Goal: Task Accomplishment & Management: Manage account settings

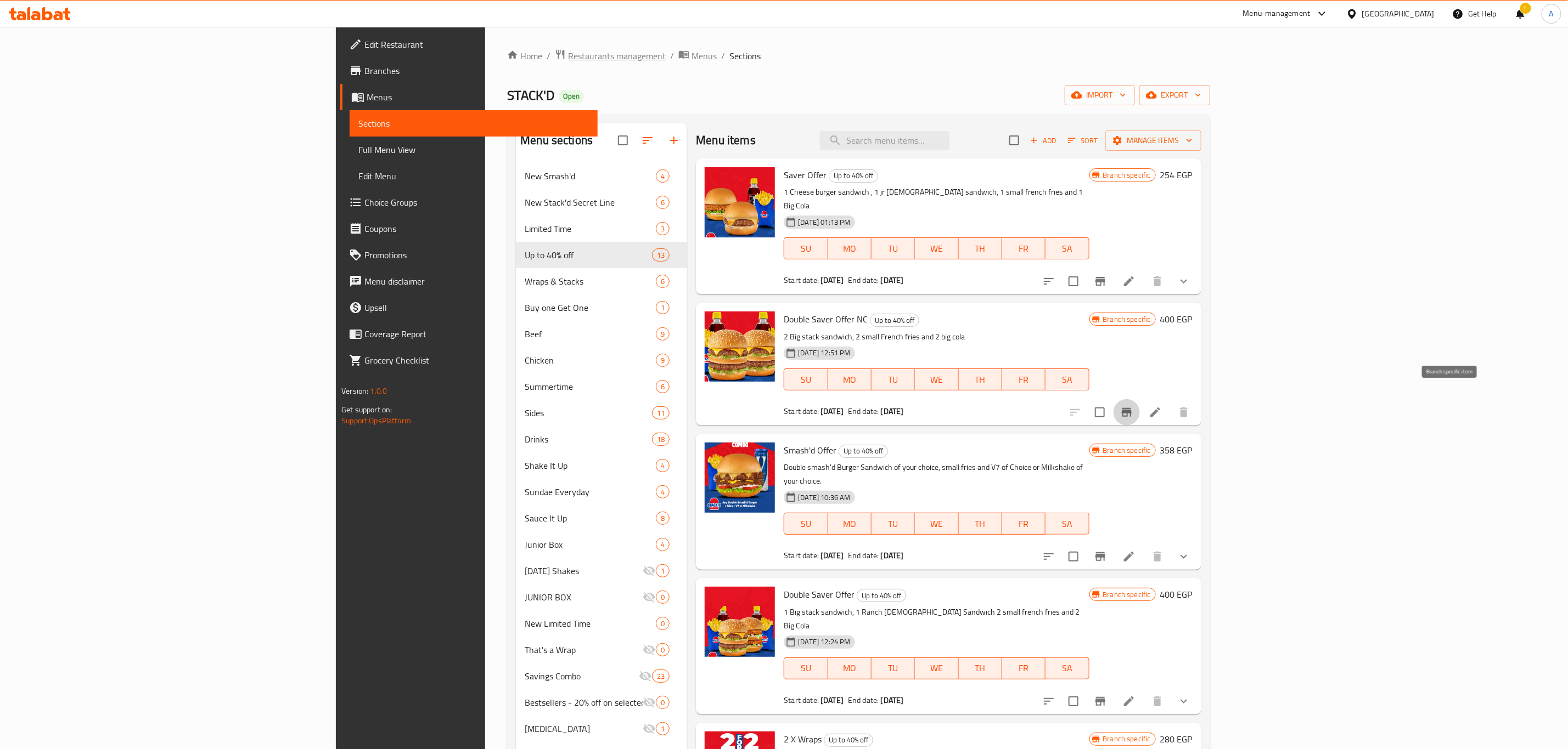
click at [568, 57] on span "Restaurants management" at bounding box center [617, 56] width 98 height 13
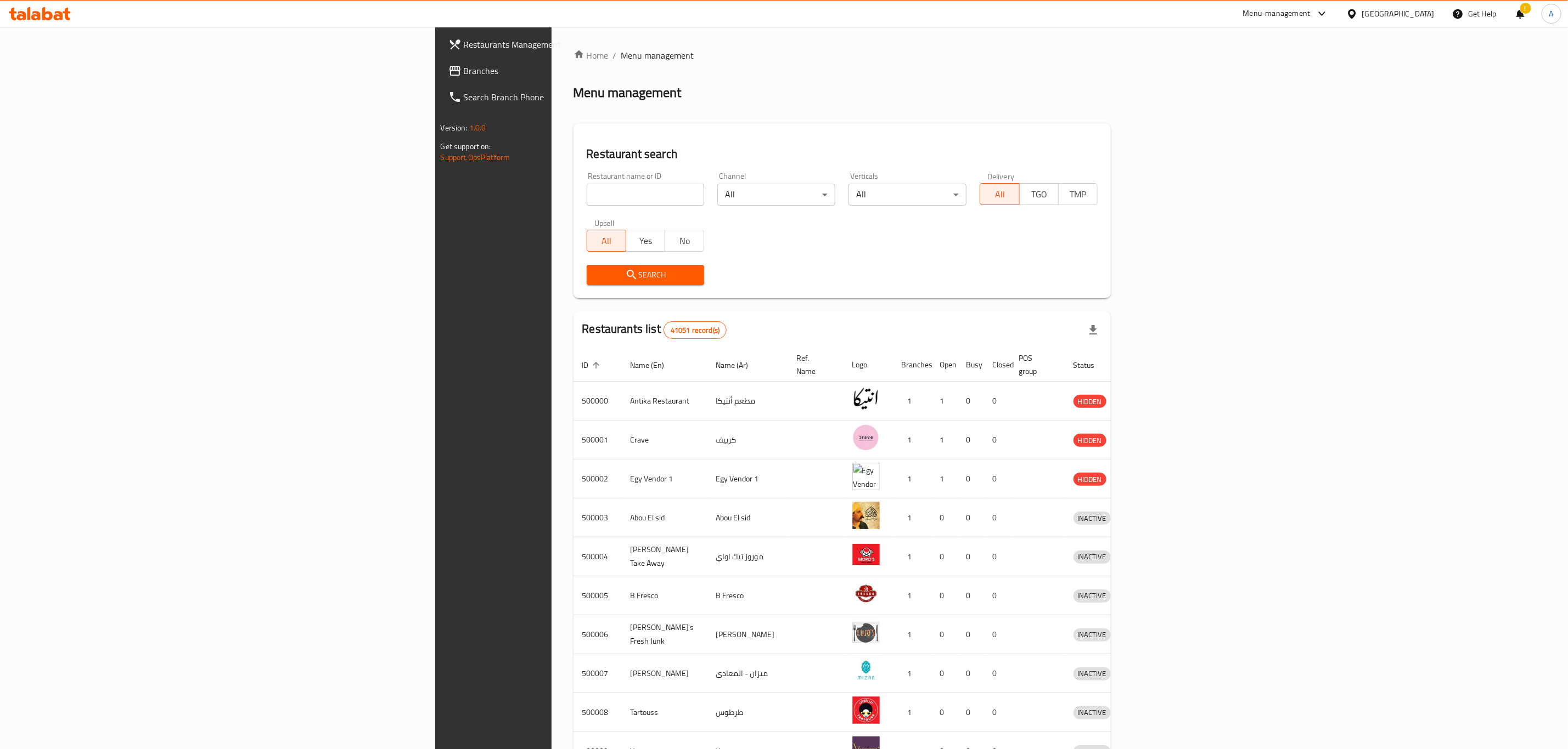
click at [771, 266] on div "Search" at bounding box center [842, 274] width 525 height 33
click at [756, 269] on div "Search" at bounding box center [842, 274] width 525 height 33
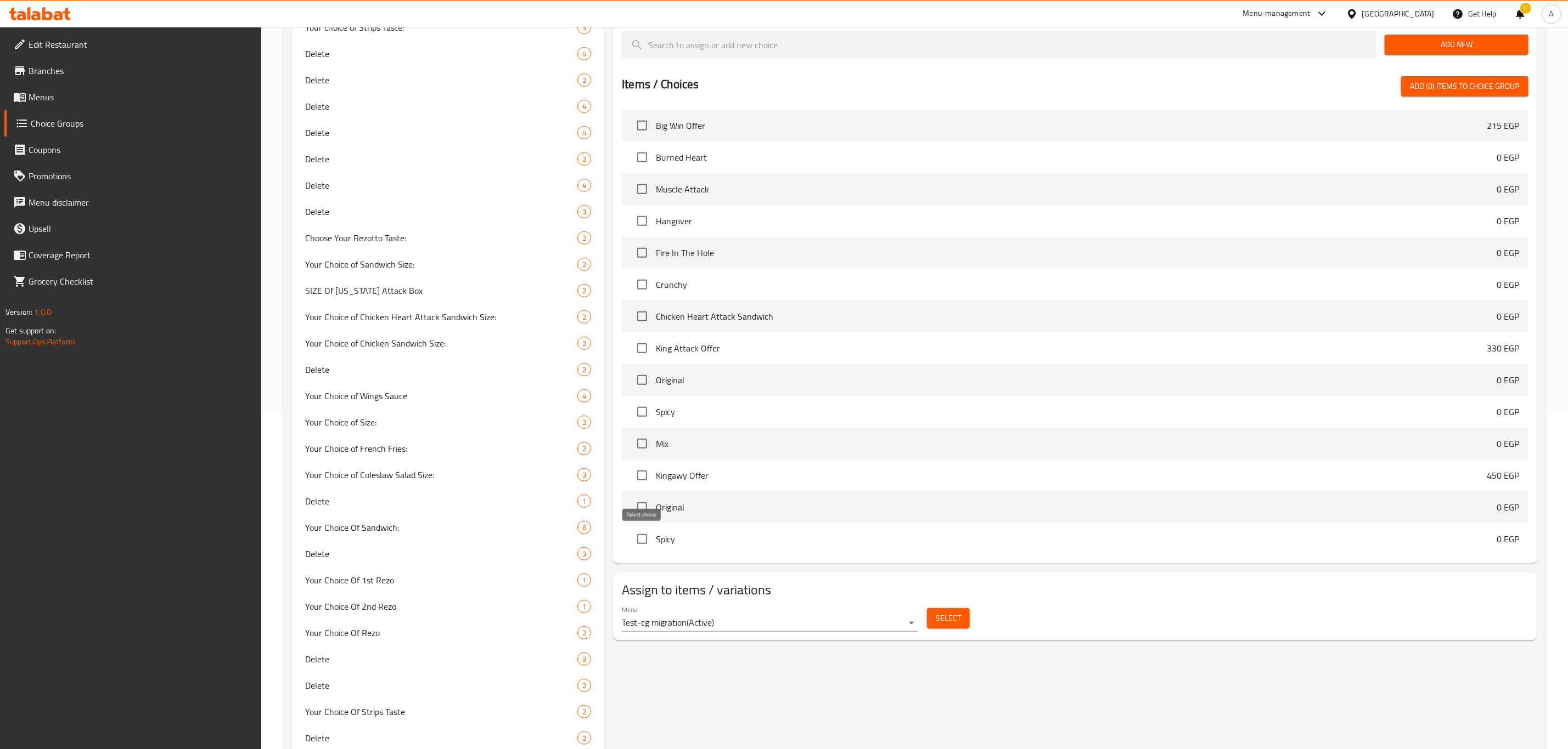
scroll to position [330, 0]
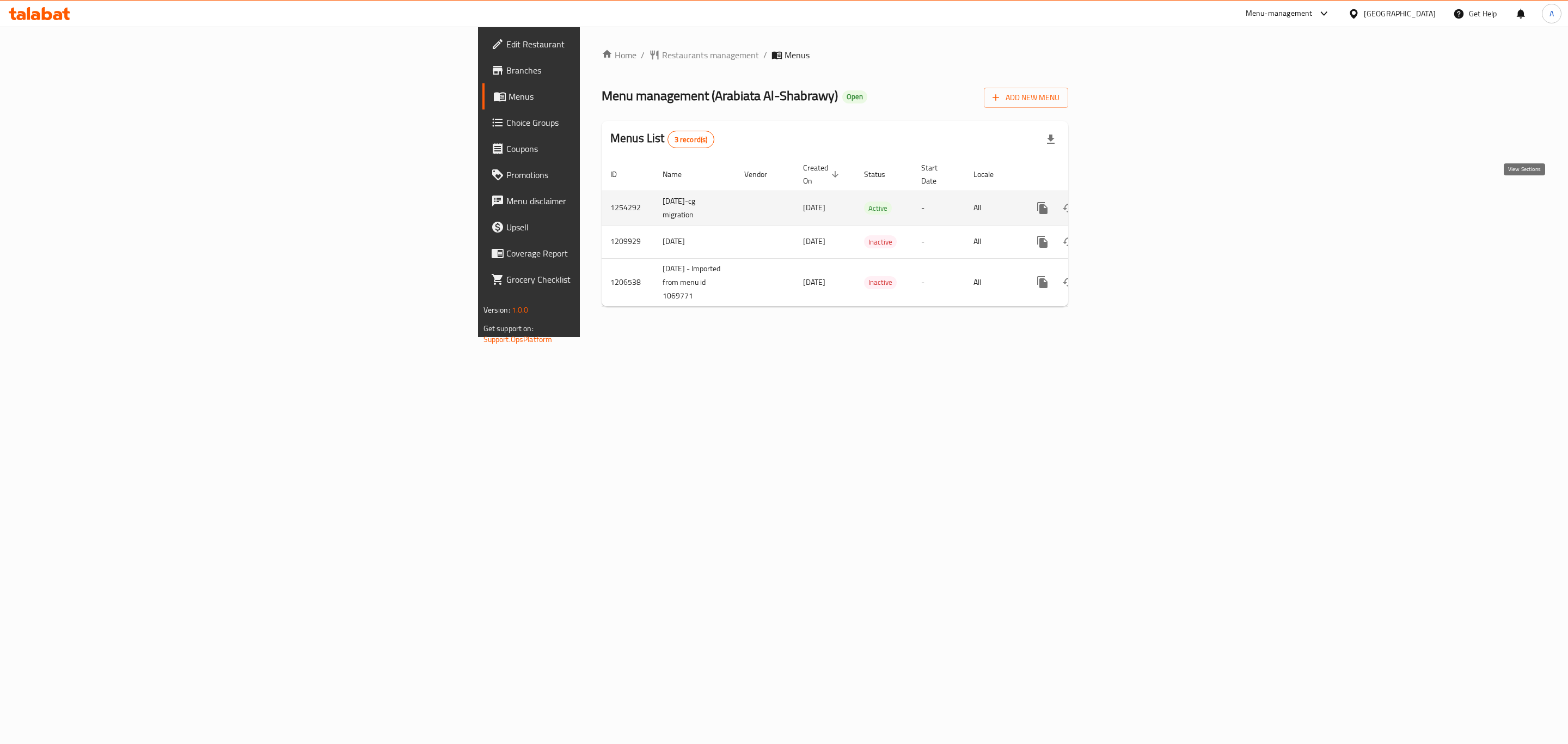
click at [1128, 201] on icon "enhanced table" at bounding box center [1121, 208] width 13 height 13
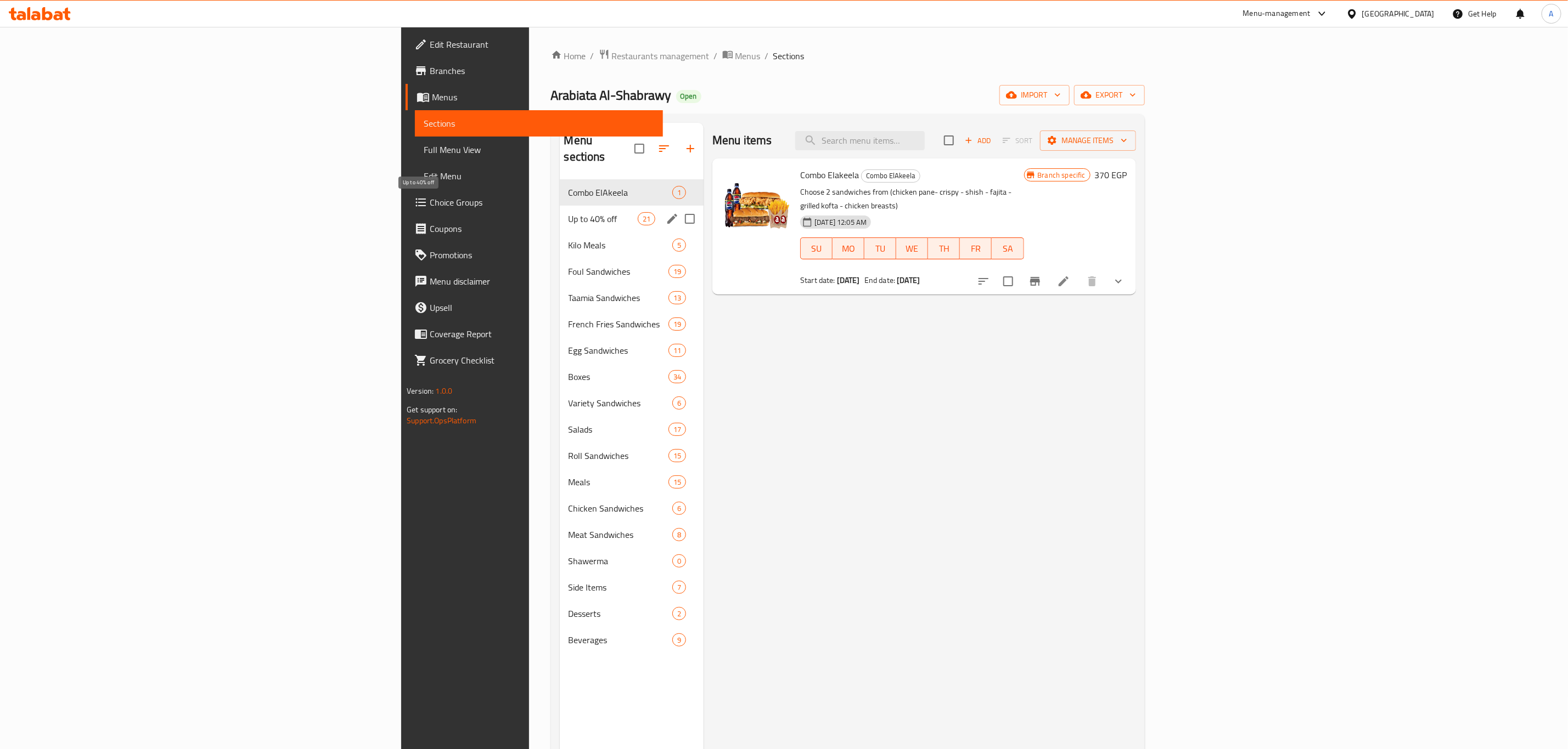
click at [569, 212] on span "Up to 40% off" at bounding box center [603, 219] width 69 height 13
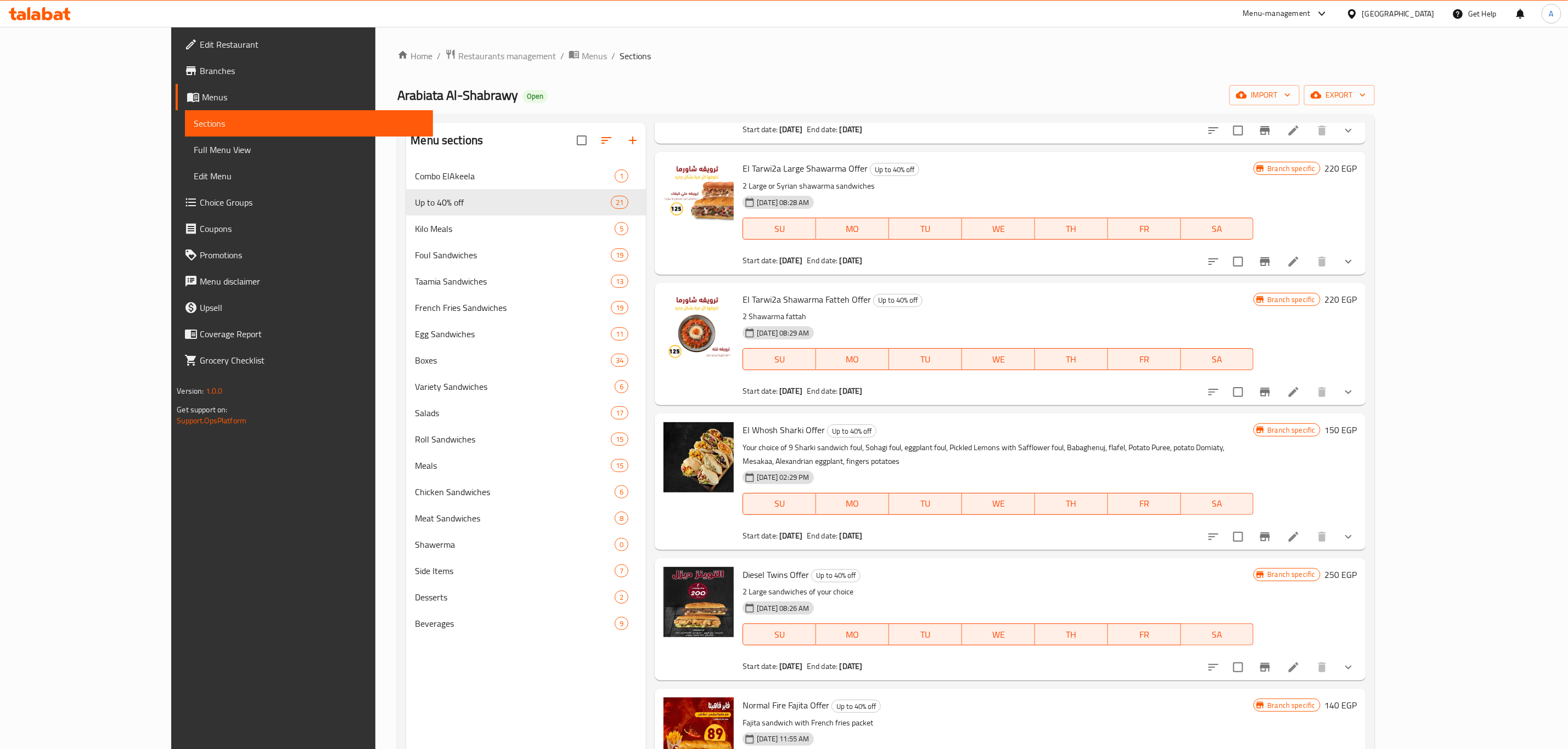
scroll to position [165, 0]
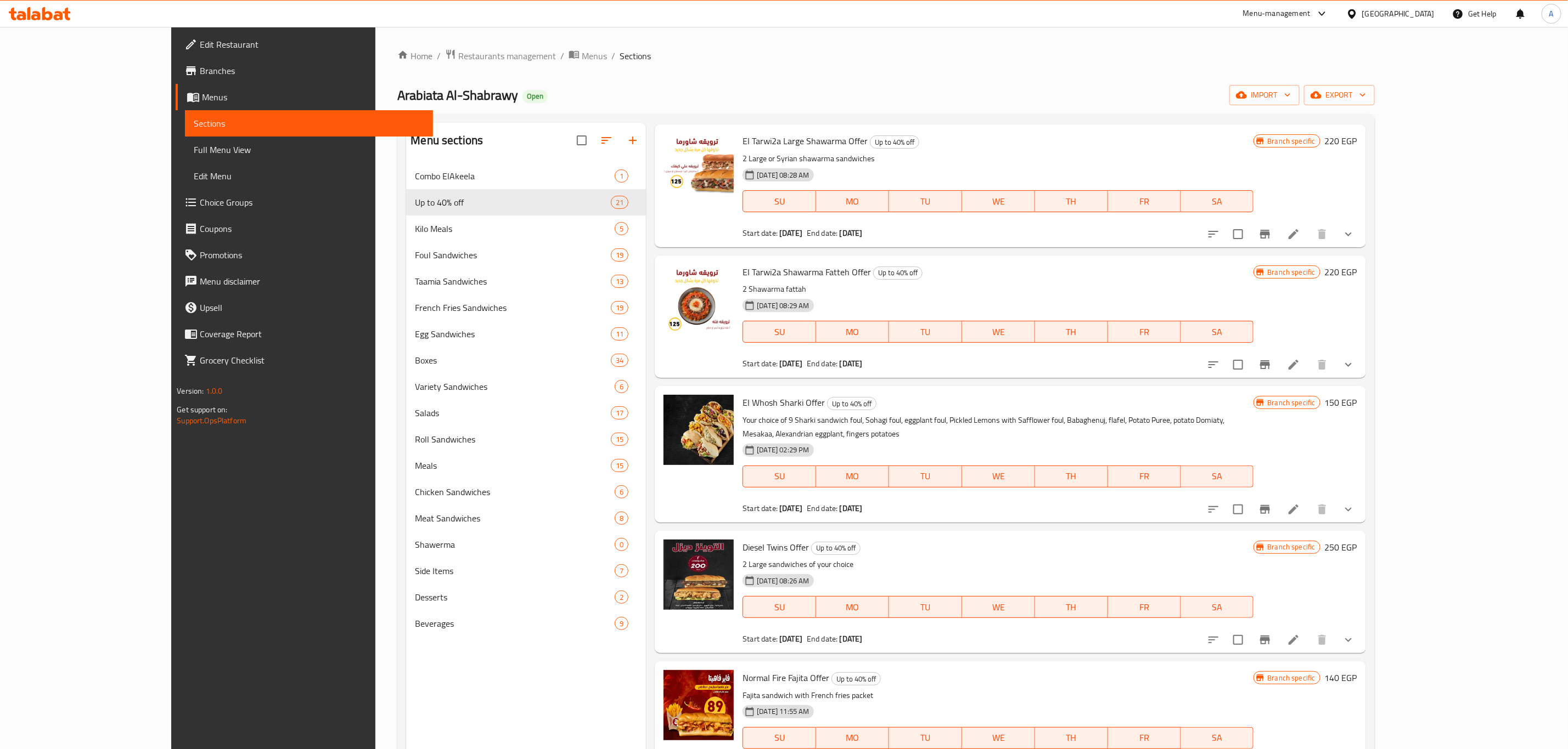
click at [1271, 503] on icon "Branch-specific-item" at bounding box center [1264, 509] width 13 height 13
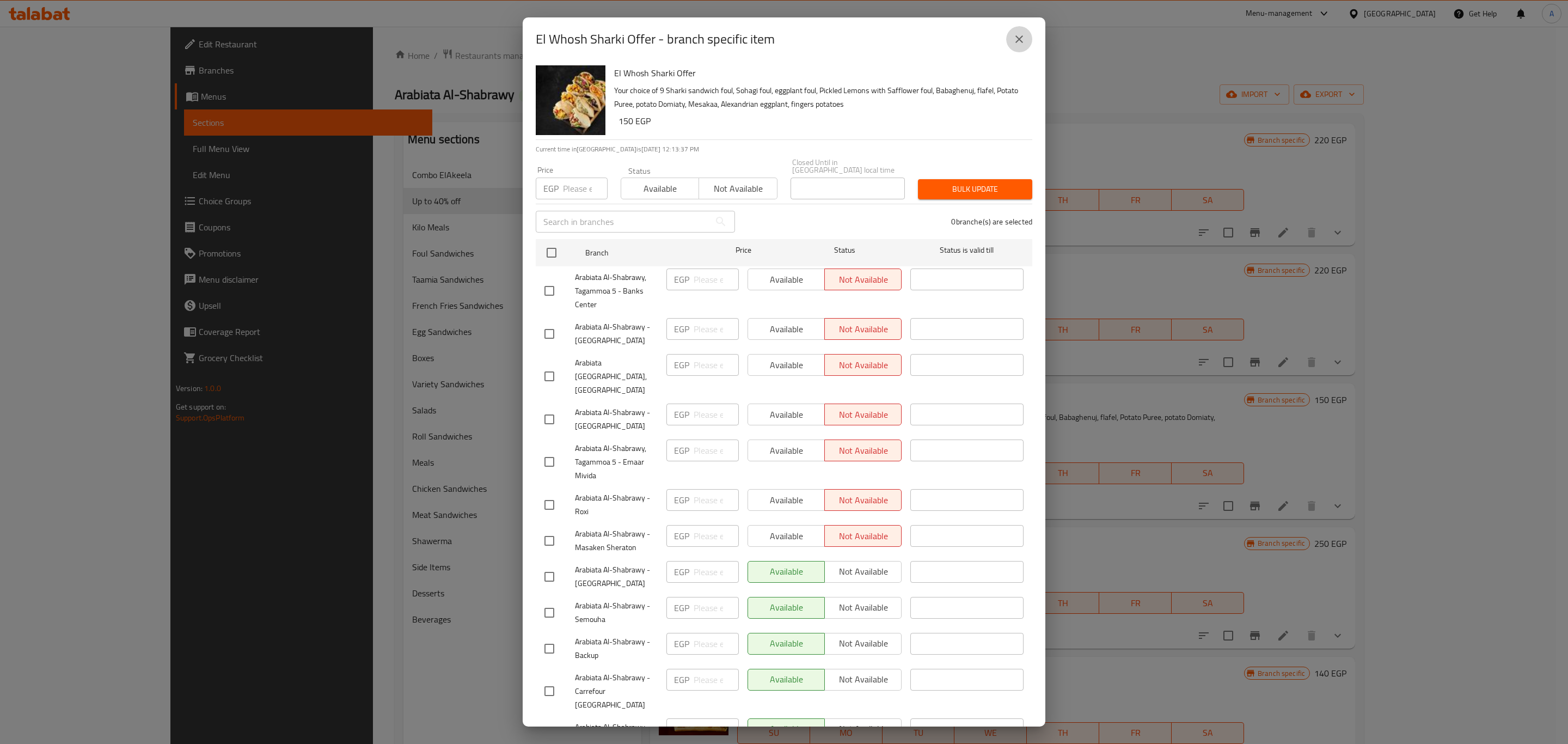
click at [1022, 38] on icon "close" at bounding box center [1019, 39] width 13 height 13
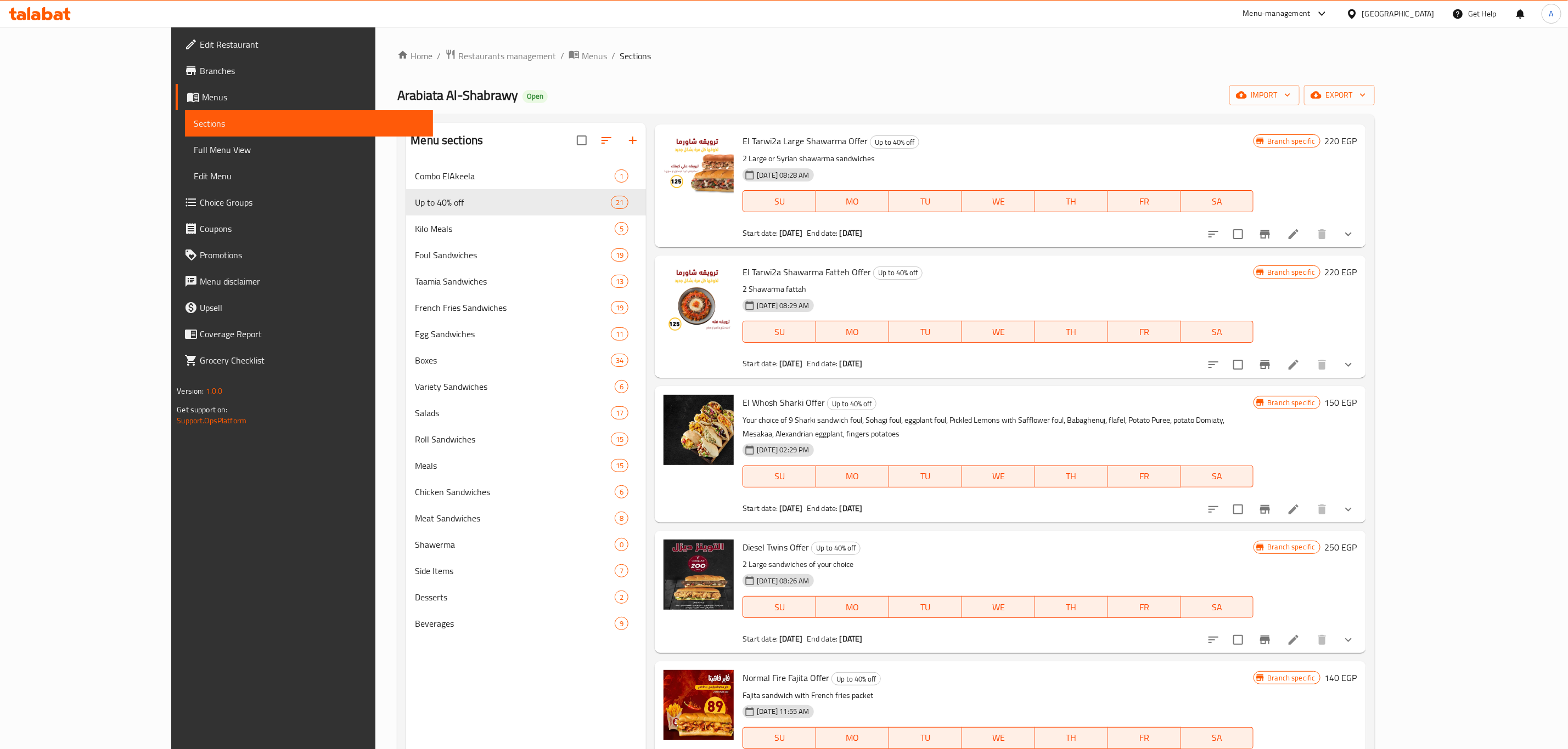
click at [1357, 400] on h6 "150 EGP" at bounding box center [1340, 402] width 32 height 15
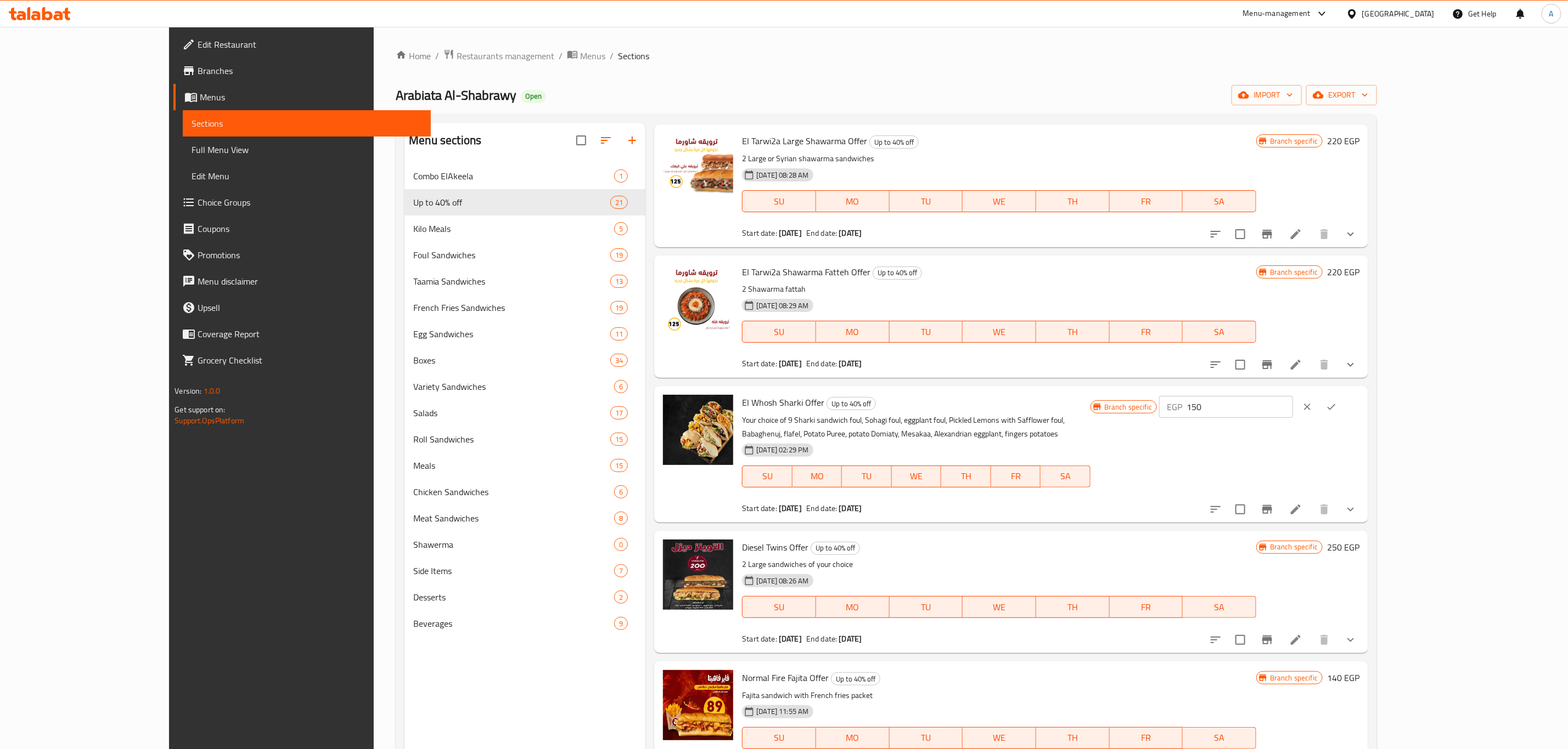
click at [1292, 406] on input "150" at bounding box center [1239, 407] width 106 height 22
type input "175"
click at [1337, 403] on icon "ok" at bounding box center [1331, 407] width 11 height 11
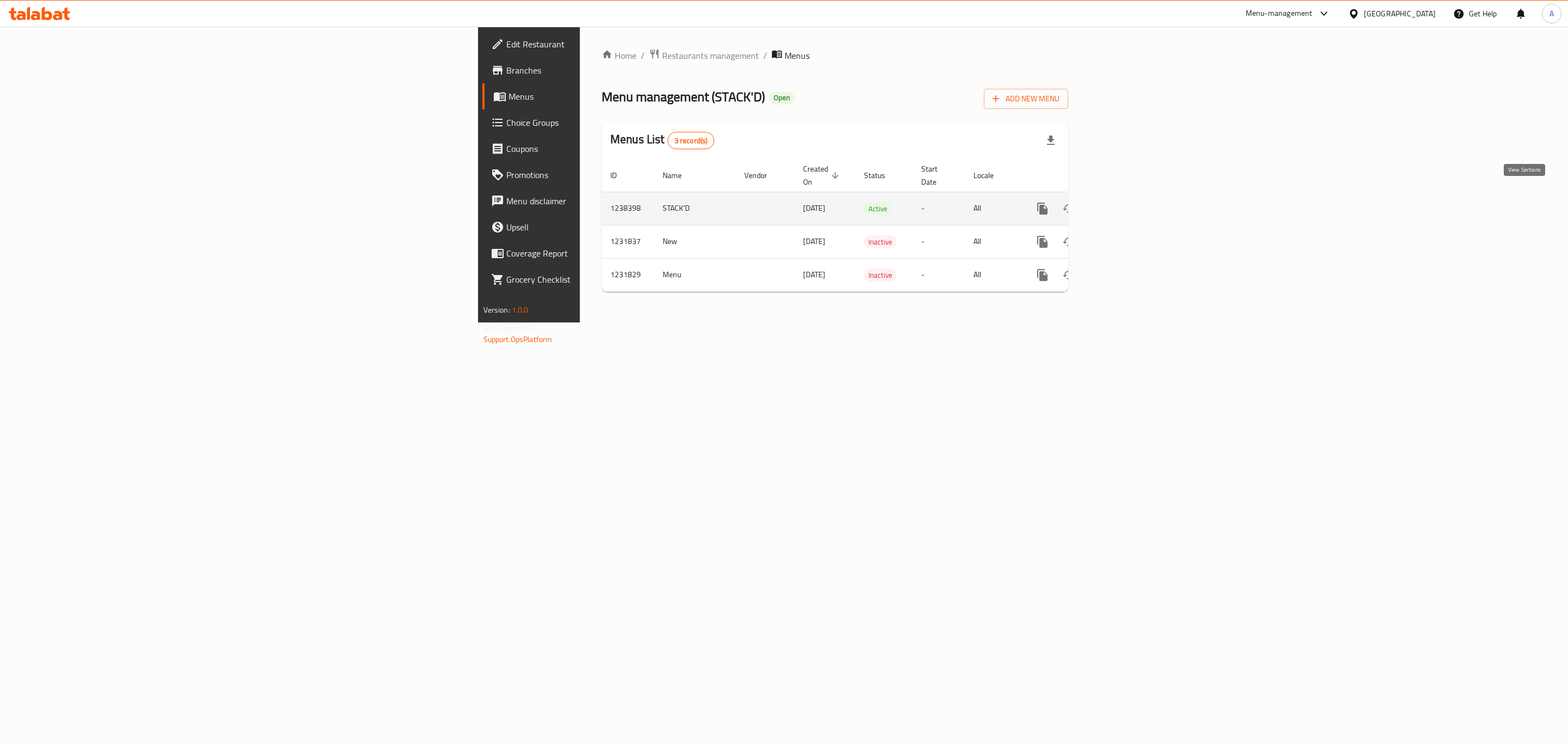
click at [1128, 202] on icon "enhanced table" at bounding box center [1121, 208] width 13 height 13
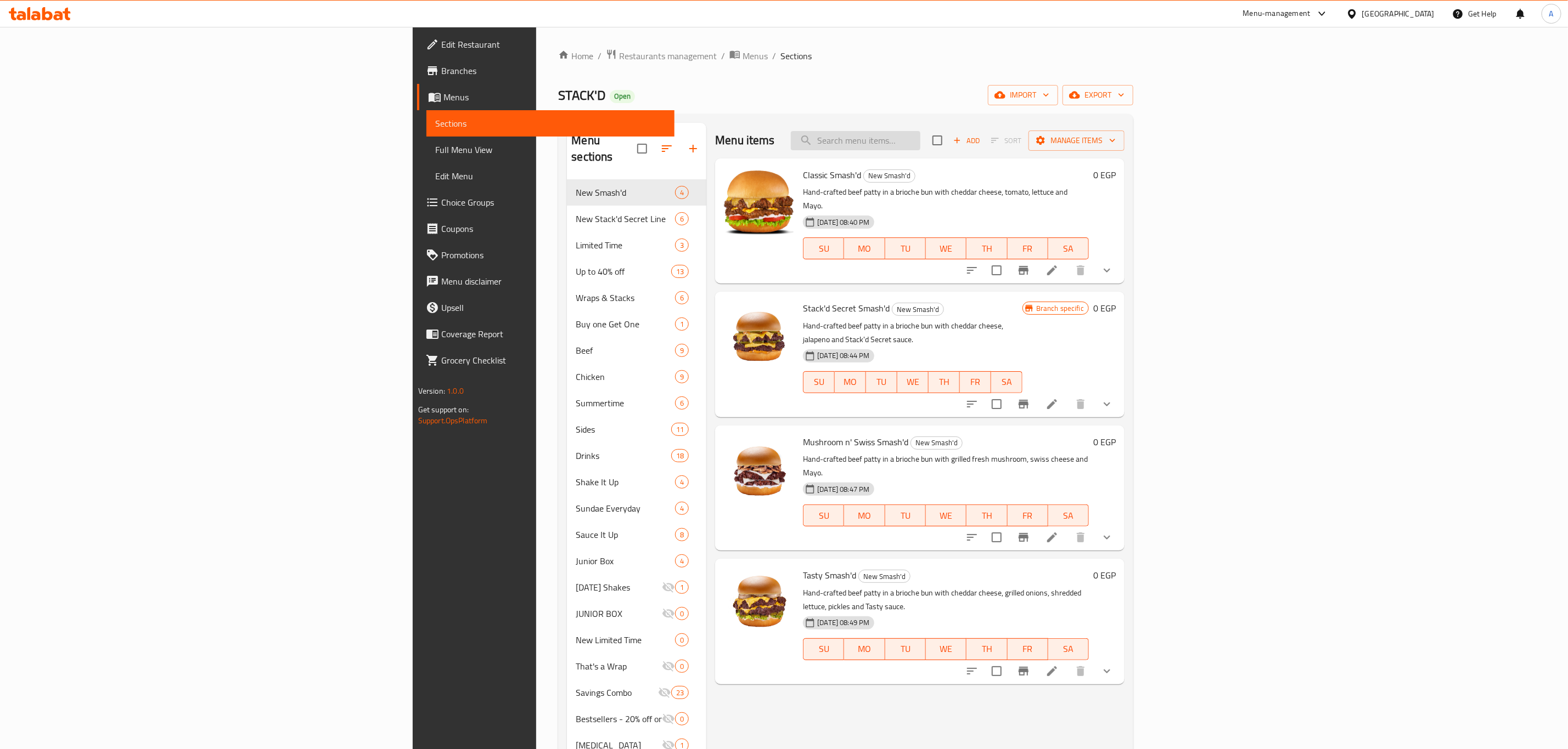
click at [920, 142] on input "search" at bounding box center [856, 141] width 130 height 19
paste input "733806"
type input "733806"
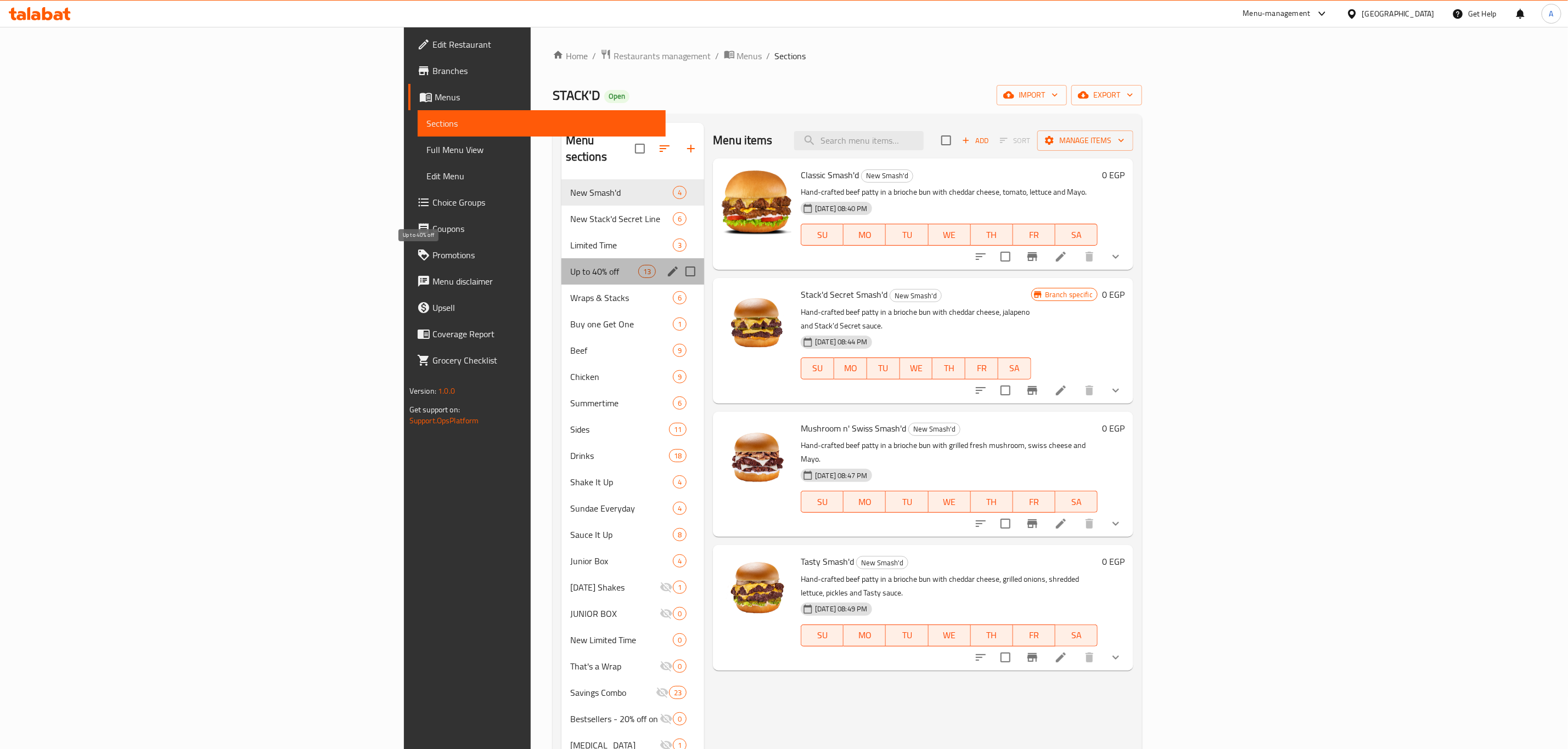
click at [570, 265] on span "Up to 40% off" at bounding box center [604, 271] width 68 height 13
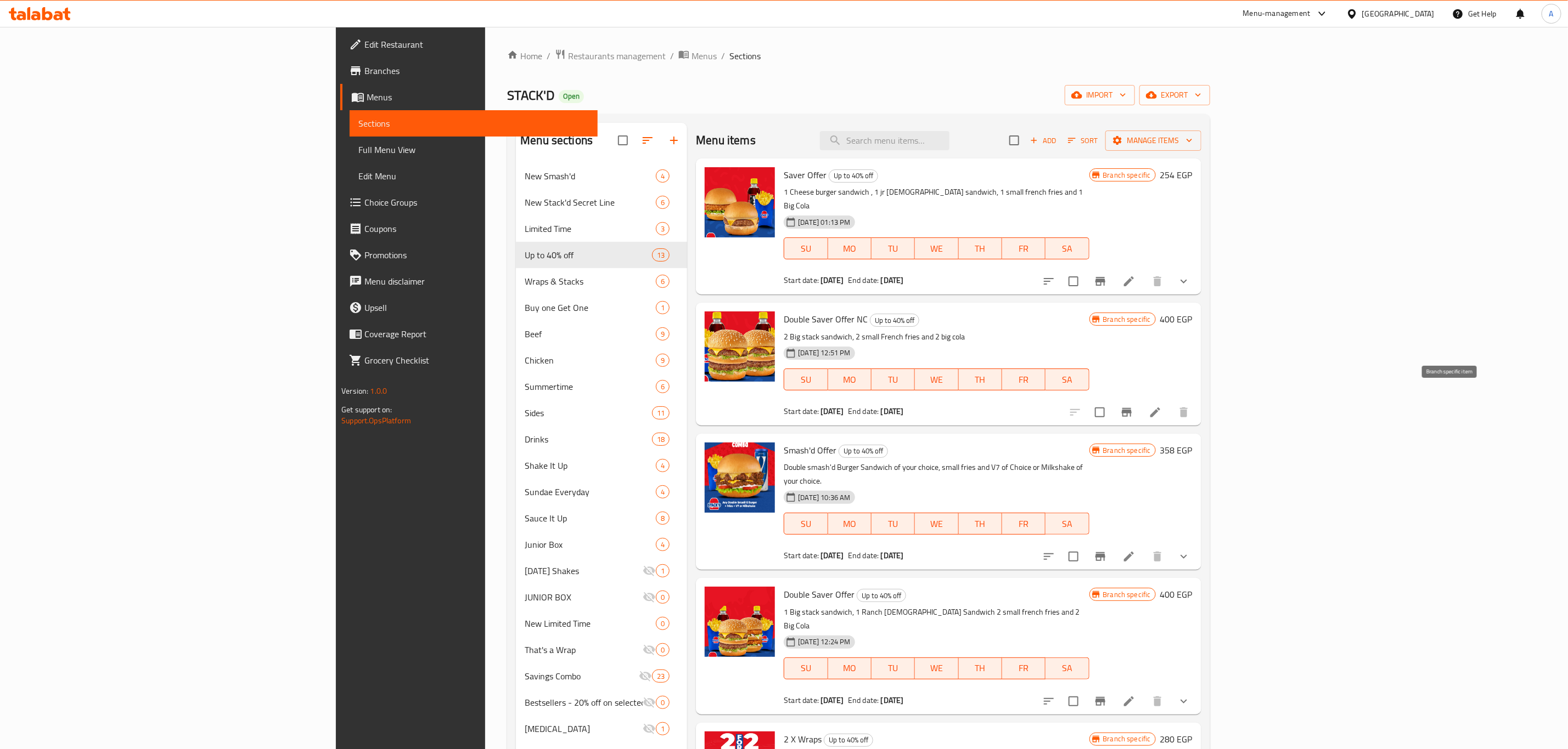
click at [1139, 400] on button "Branch-specific-item" at bounding box center [1126, 412] width 26 height 26
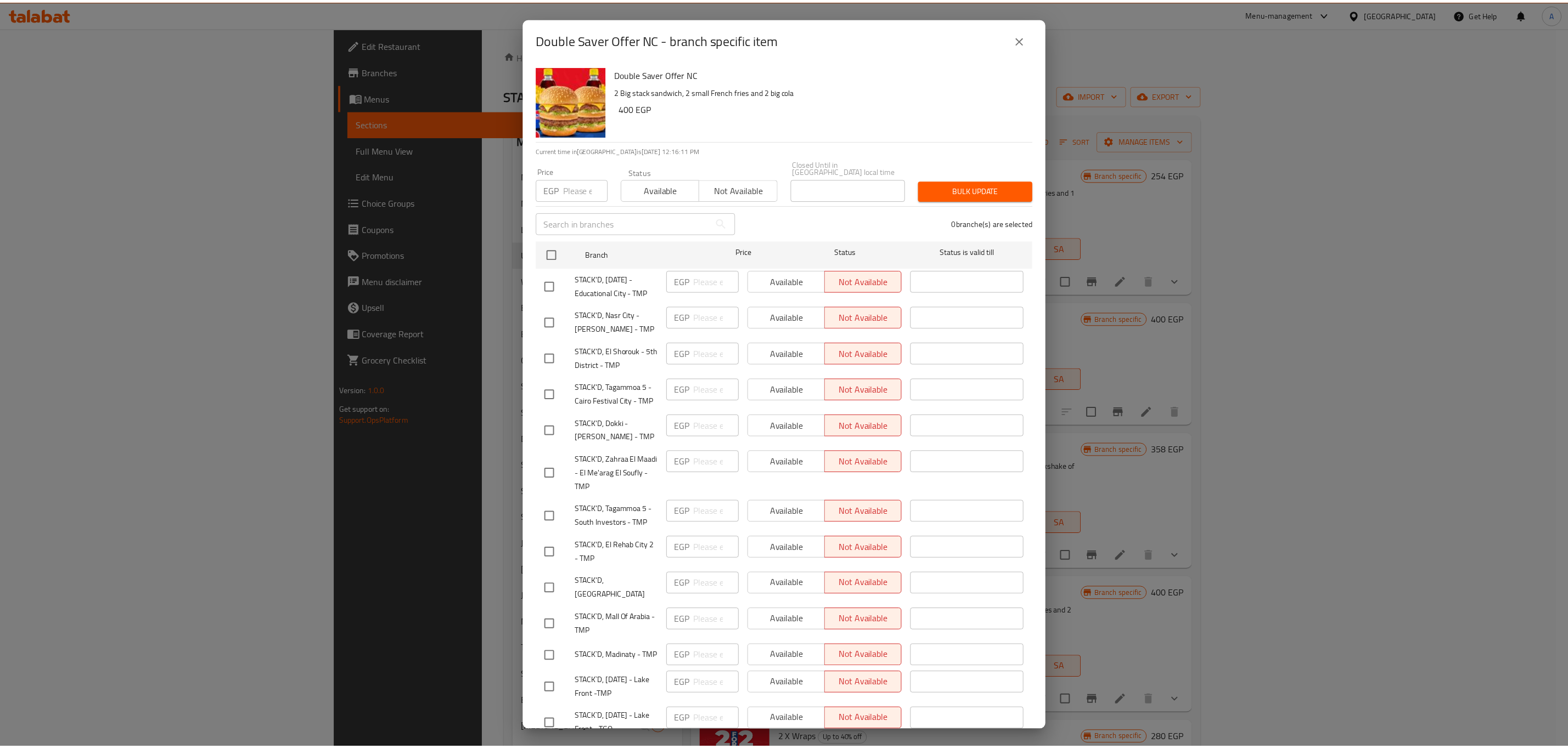
scroll to position [570, 0]
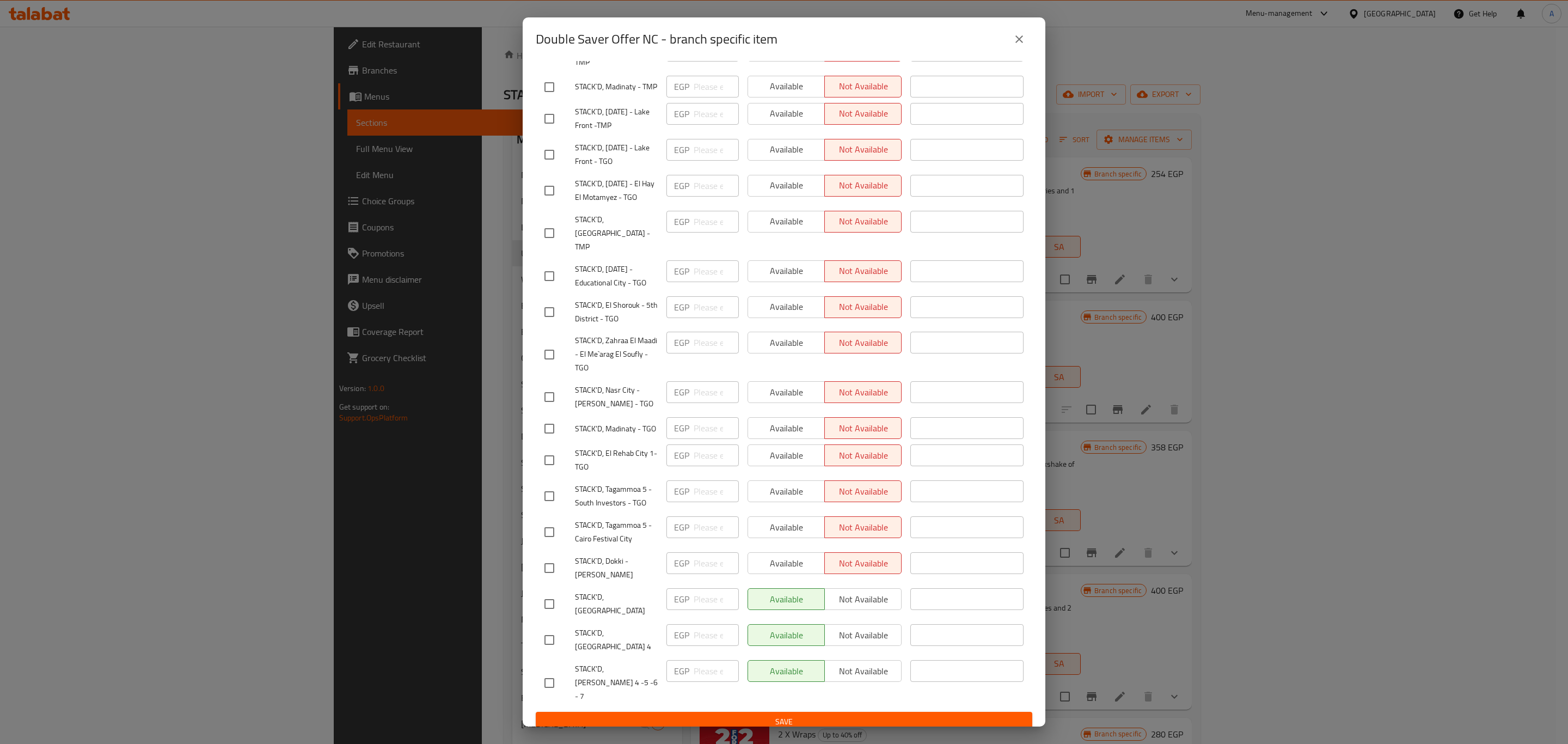
click at [309, 393] on div "Double Saver Offer NC - branch specific item Double Saver Offer NC 2 Big stack …" at bounding box center [784, 372] width 1568 height 744
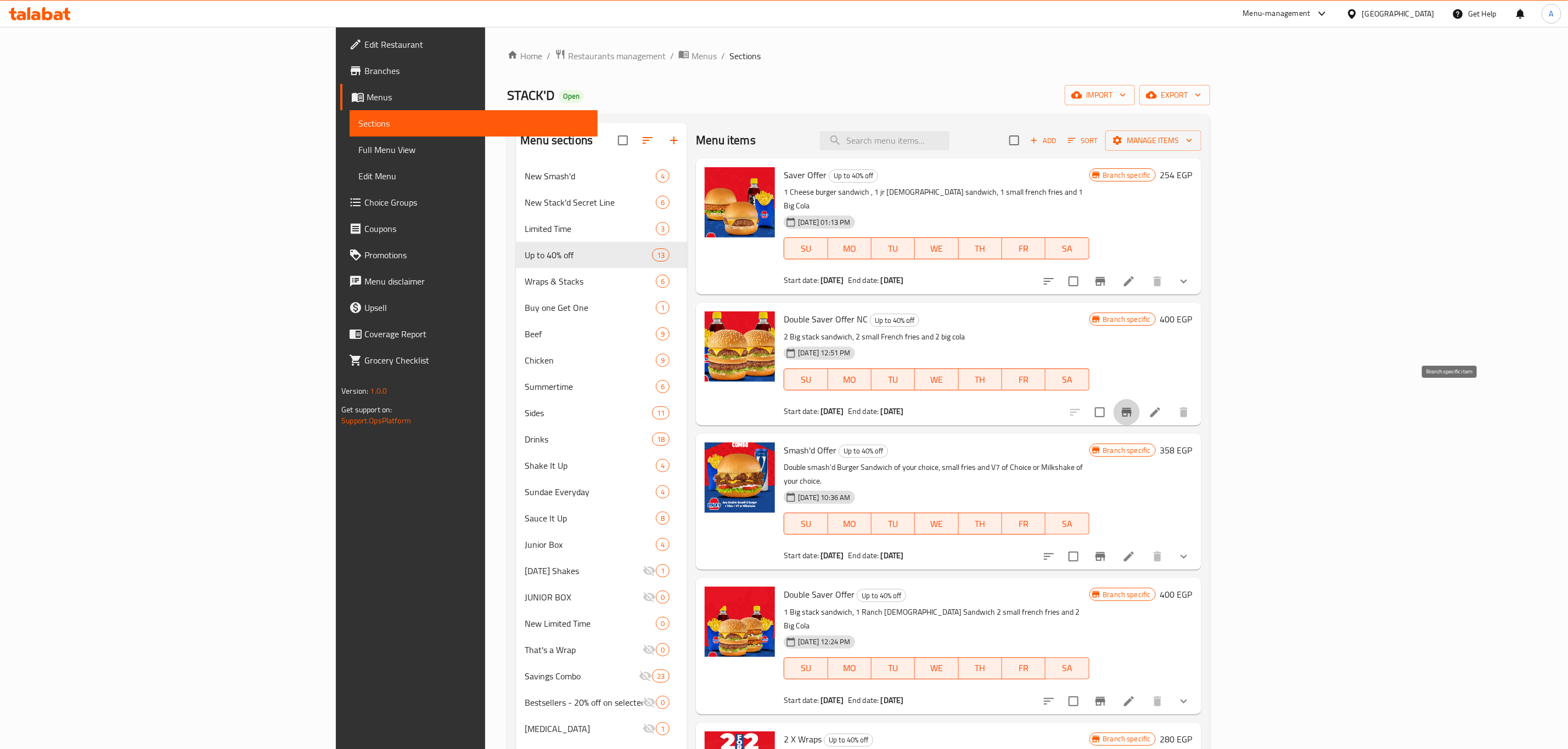
click at [340, 81] on link "Branches" at bounding box center [469, 70] width 257 height 26
